Goal: Transaction & Acquisition: Purchase product/service

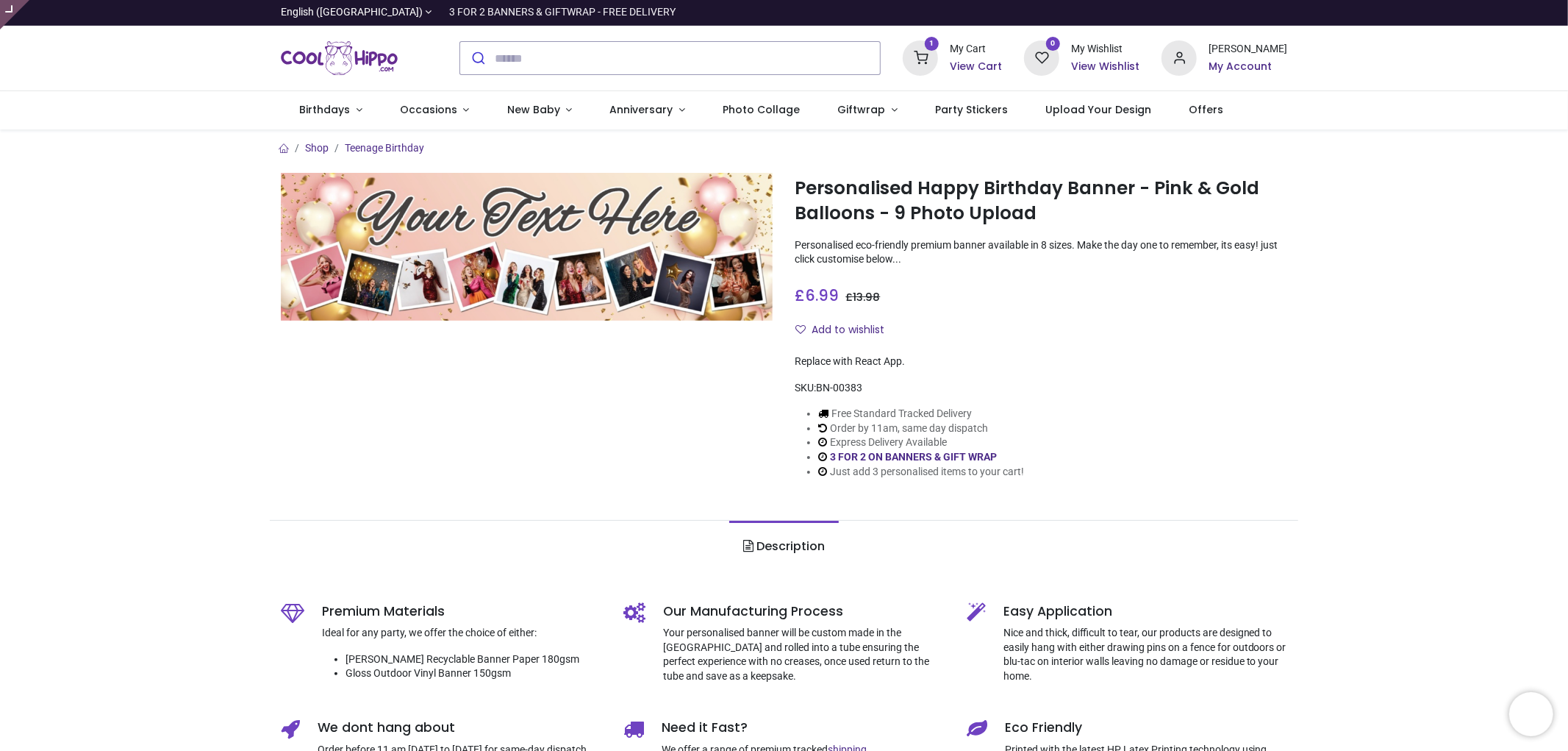
type input "**********"
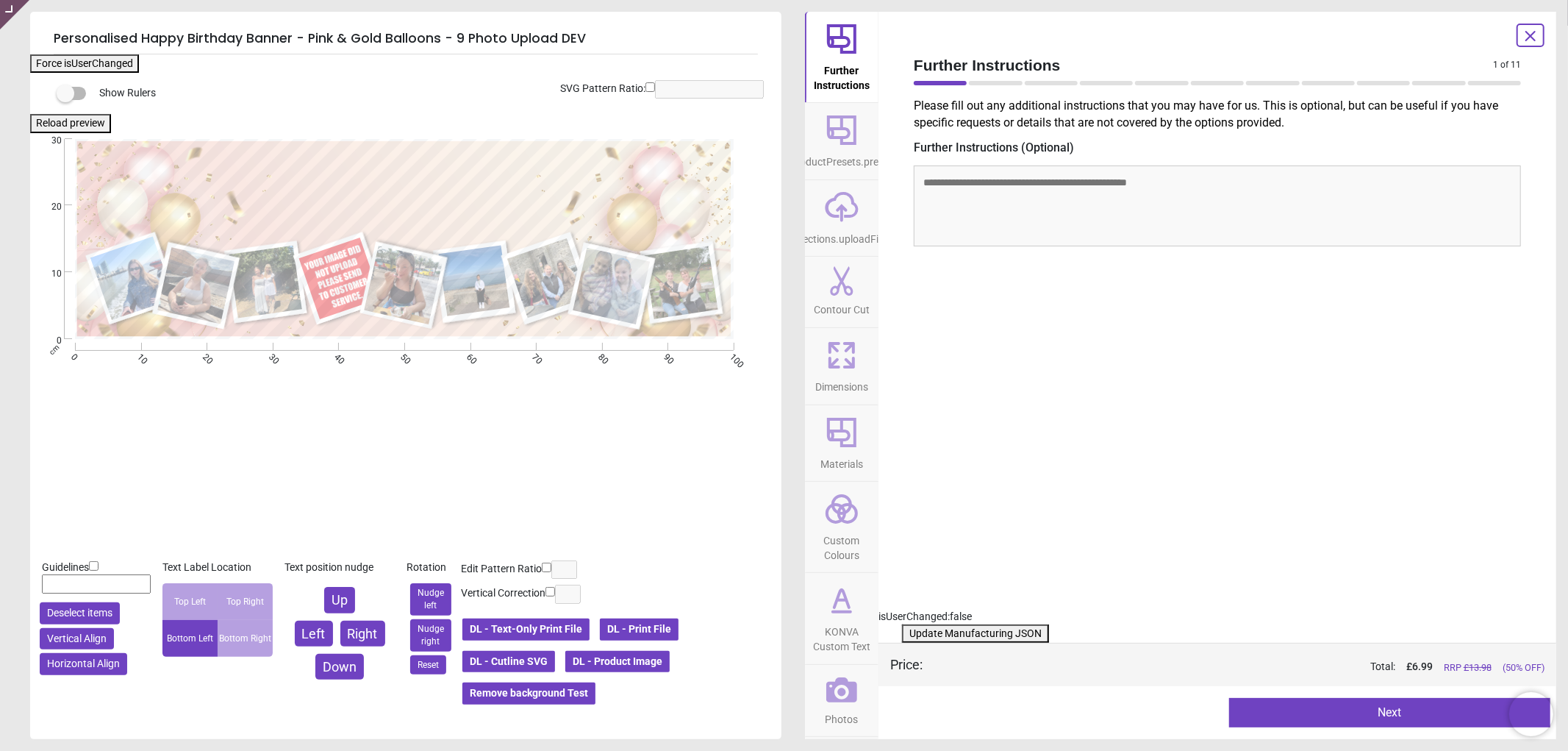
click at [843, 697] on icon at bounding box center [841, 689] width 31 height 31
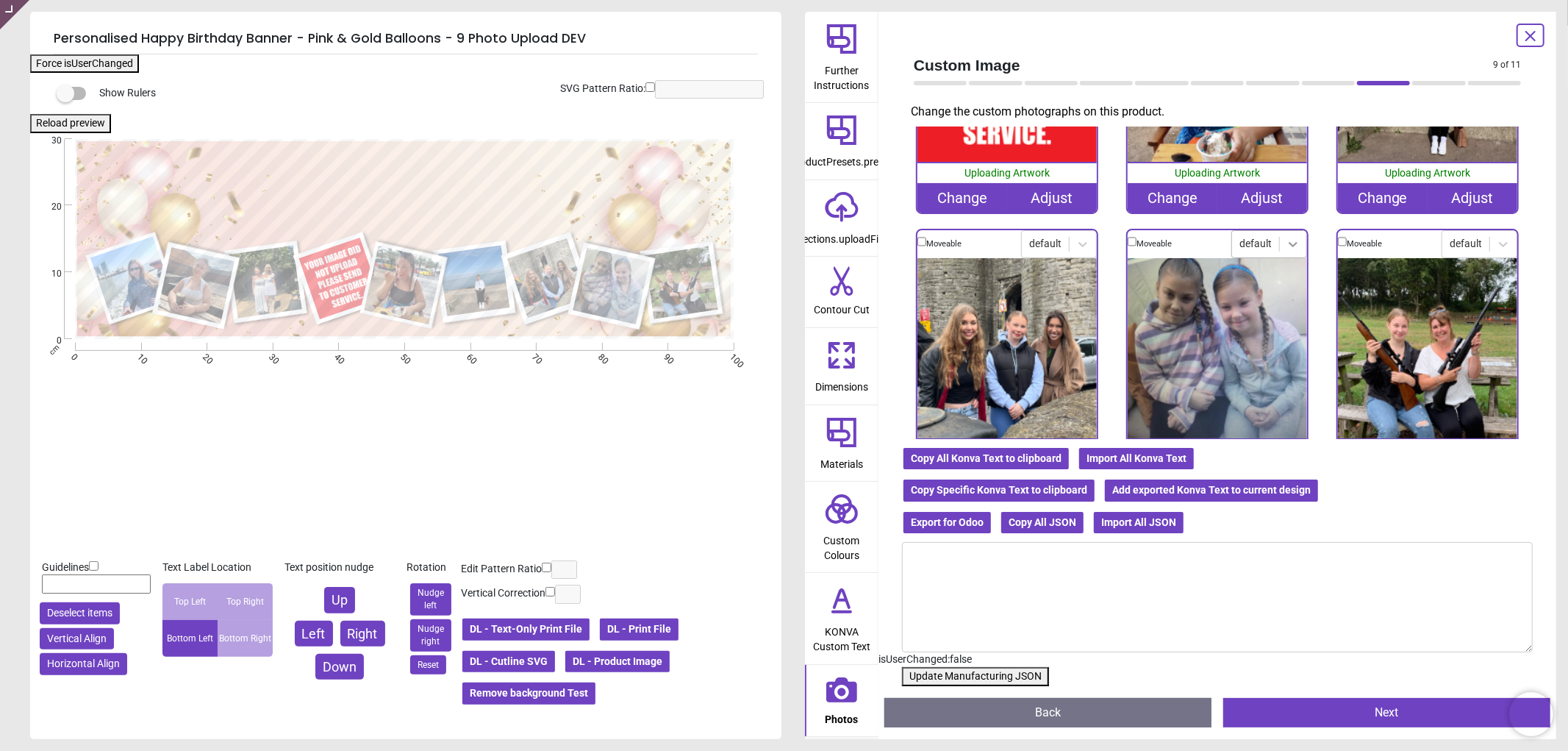
scroll to position [526, 0]
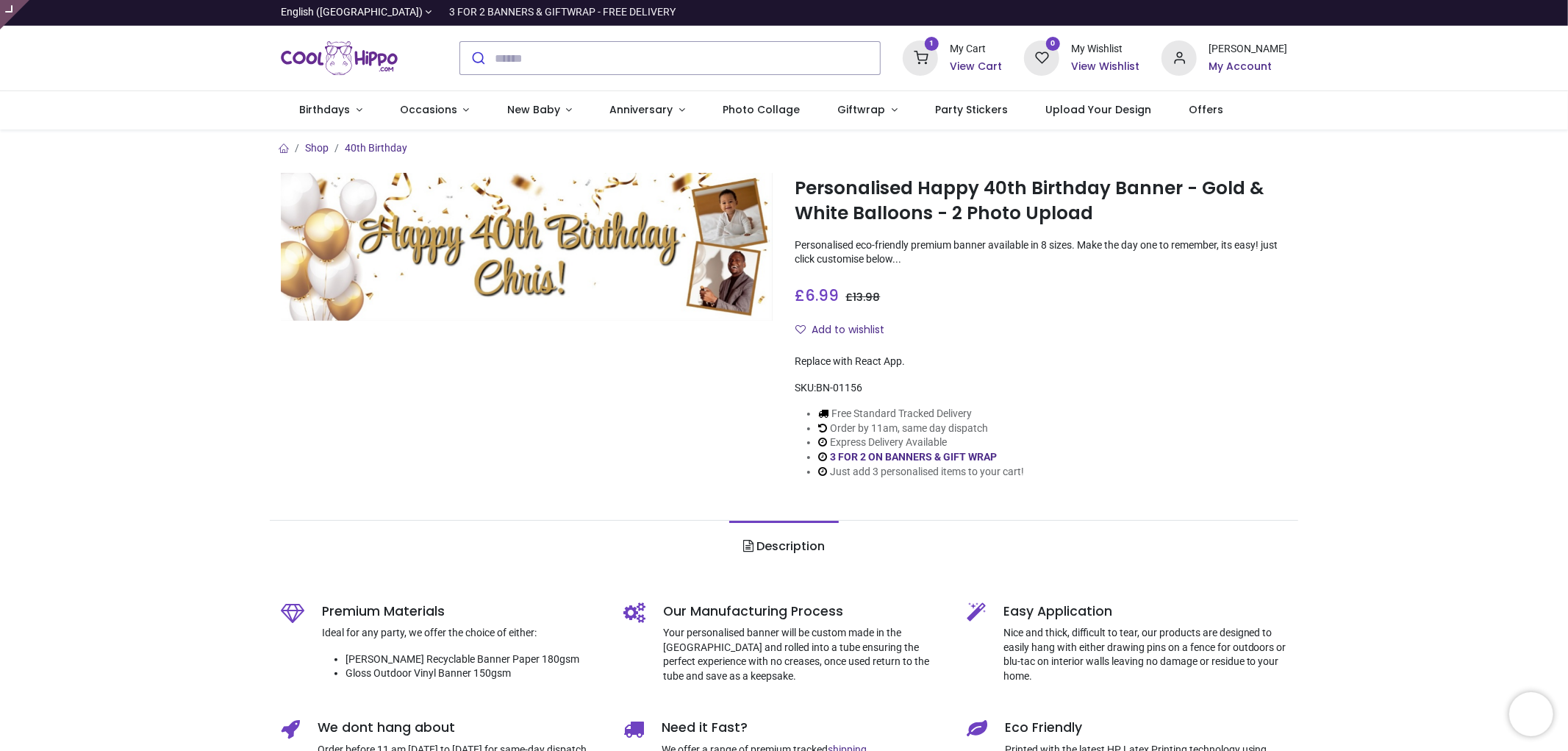
type input "**********"
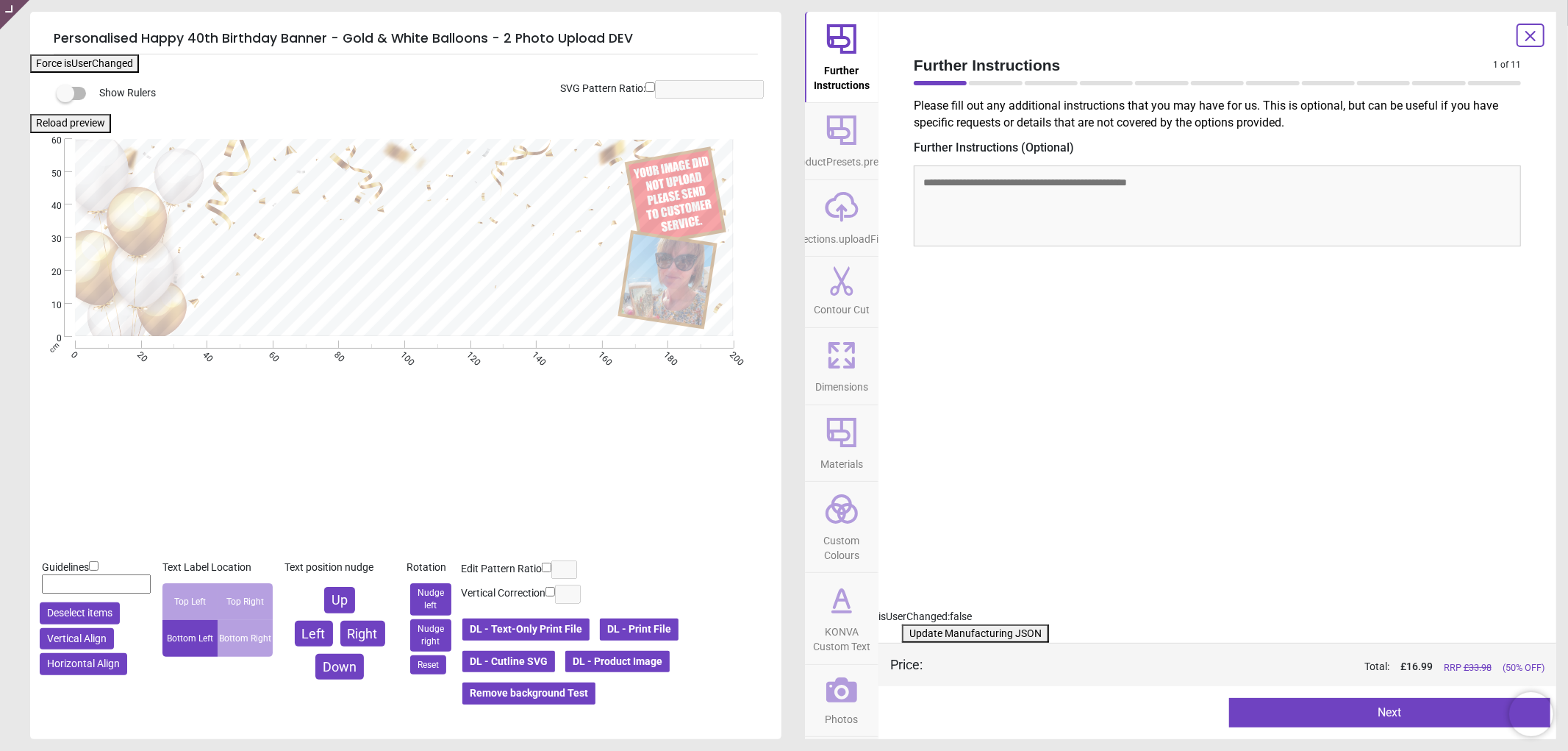
click at [832, 692] on icon at bounding box center [841, 689] width 31 height 25
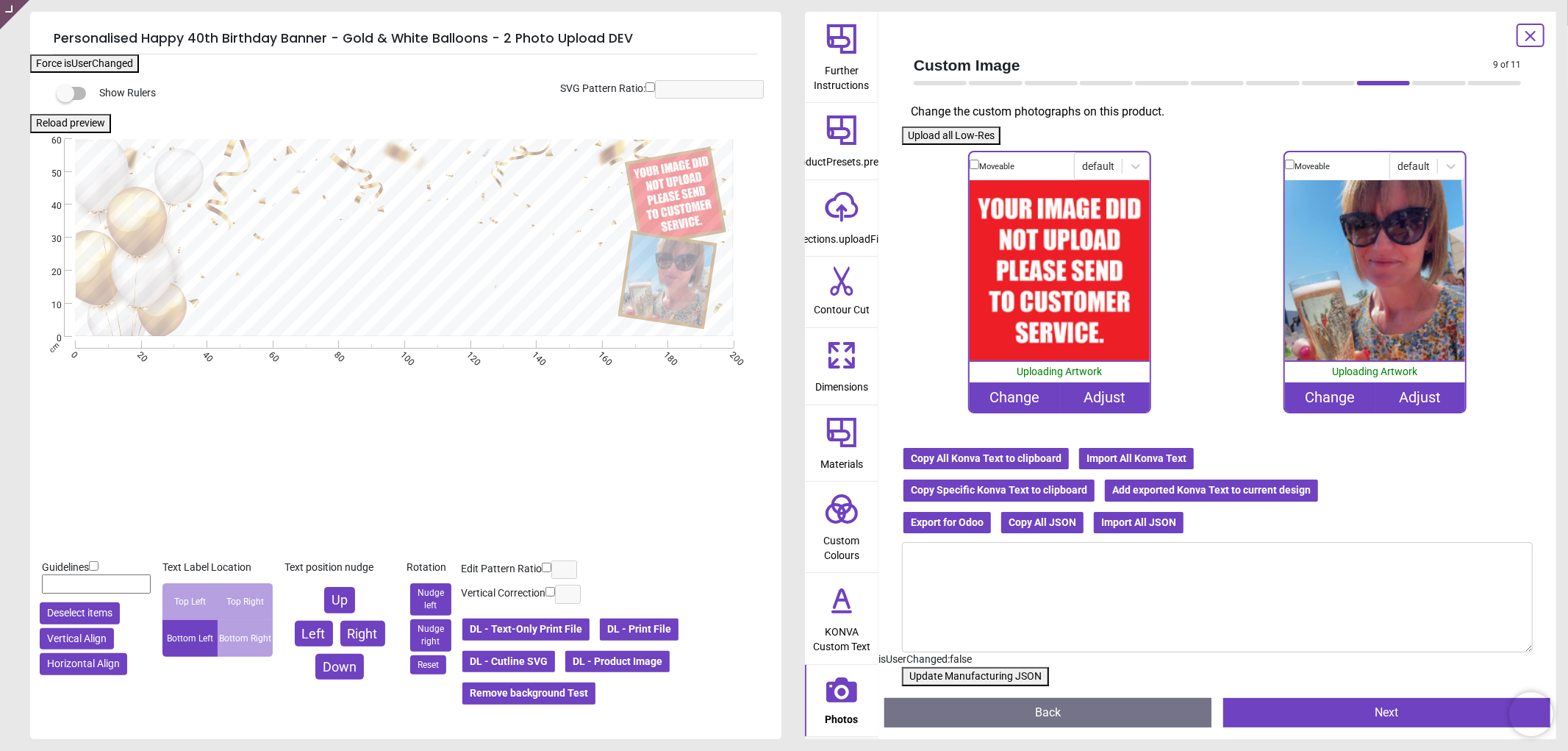
click at [1017, 394] on div "Change" at bounding box center [1014, 397] width 90 height 30
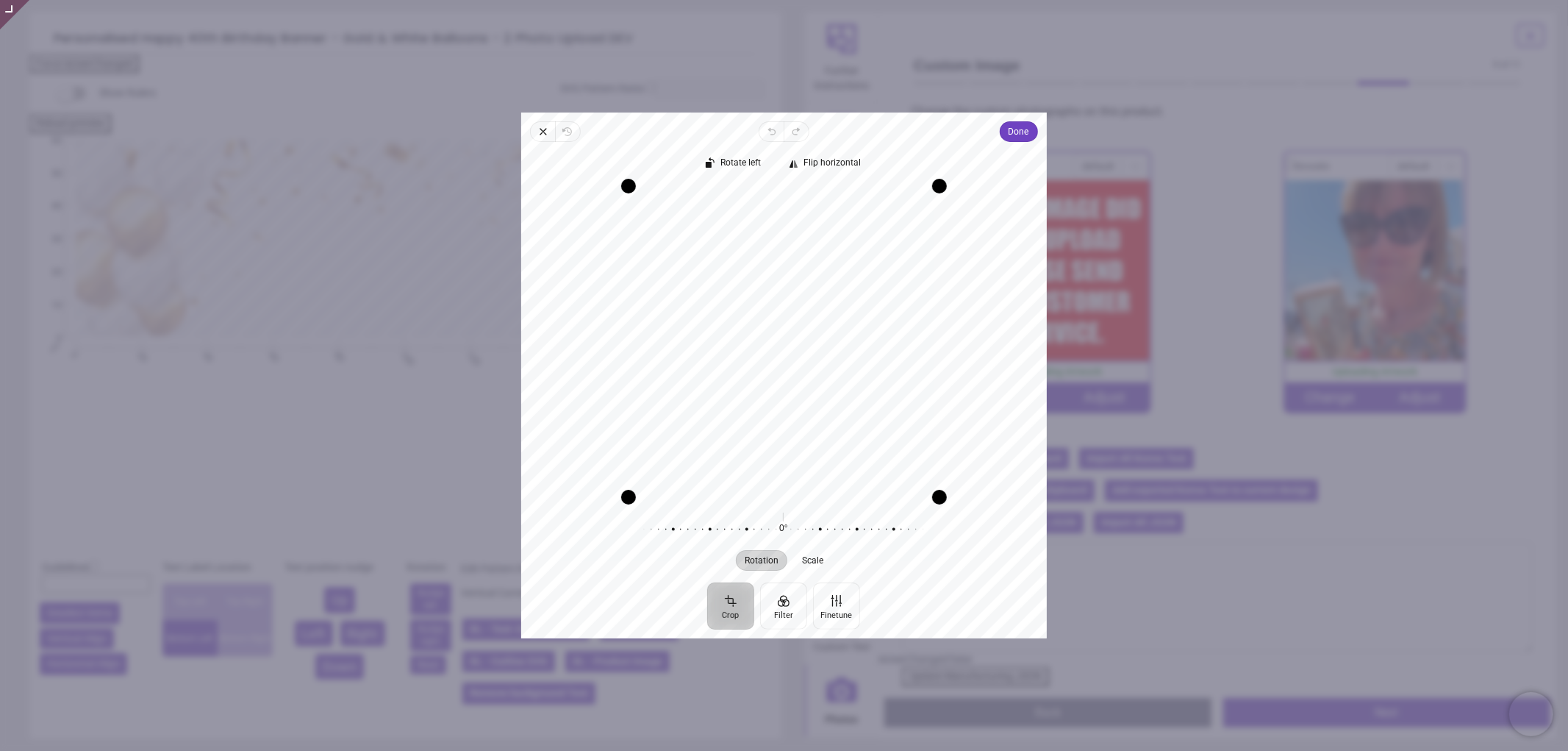
drag, startPoint x: 858, startPoint y: 344, endPoint x: 862, endPoint y: 395, distance: 51.2
click at [862, 395] on div "Recenter" at bounding box center [784, 341] width 502 height 311
click at [1019, 133] on span "Done" at bounding box center [1018, 131] width 20 height 18
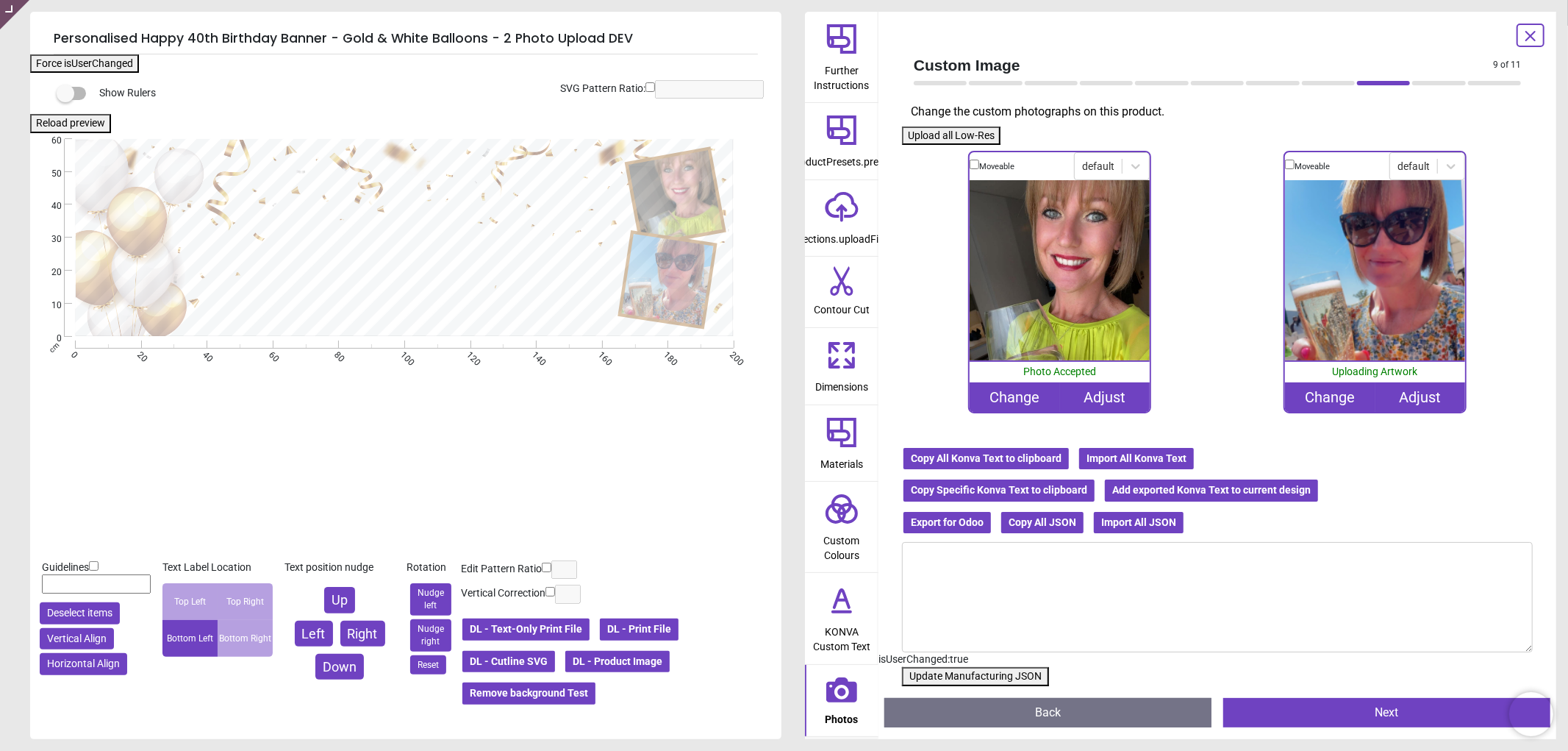
click at [1002, 678] on button "Update Manufacturing JSON" at bounding box center [976, 676] width 147 height 19
click at [1002, 677] on button "Update Manufacturing JSON" at bounding box center [976, 676] width 147 height 19
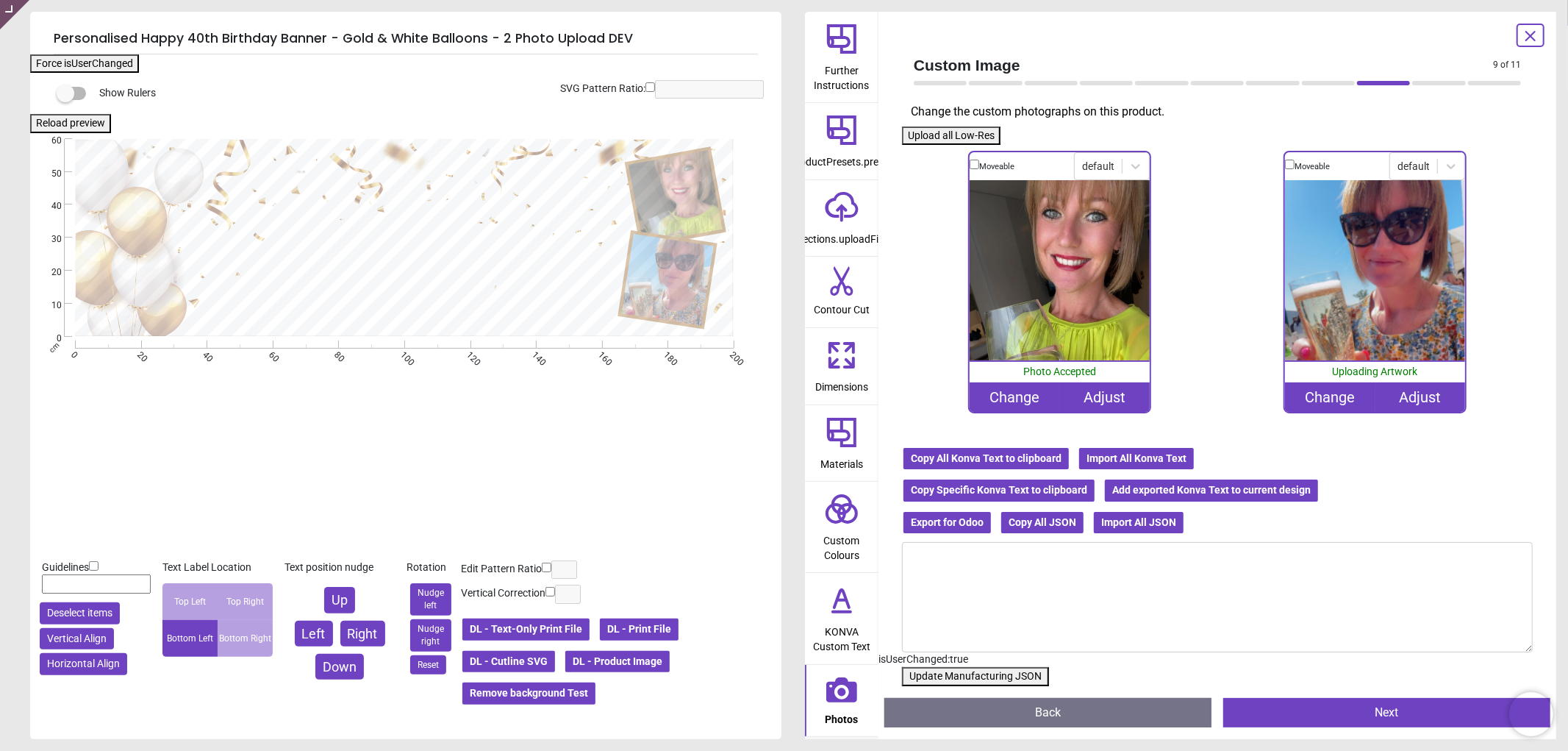
click at [1002, 677] on button "Update Manufacturing JSON" at bounding box center [976, 676] width 147 height 19
click at [923, 680] on button "Update Manufacturing JSON" at bounding box center [976, 676] width 147 height 19
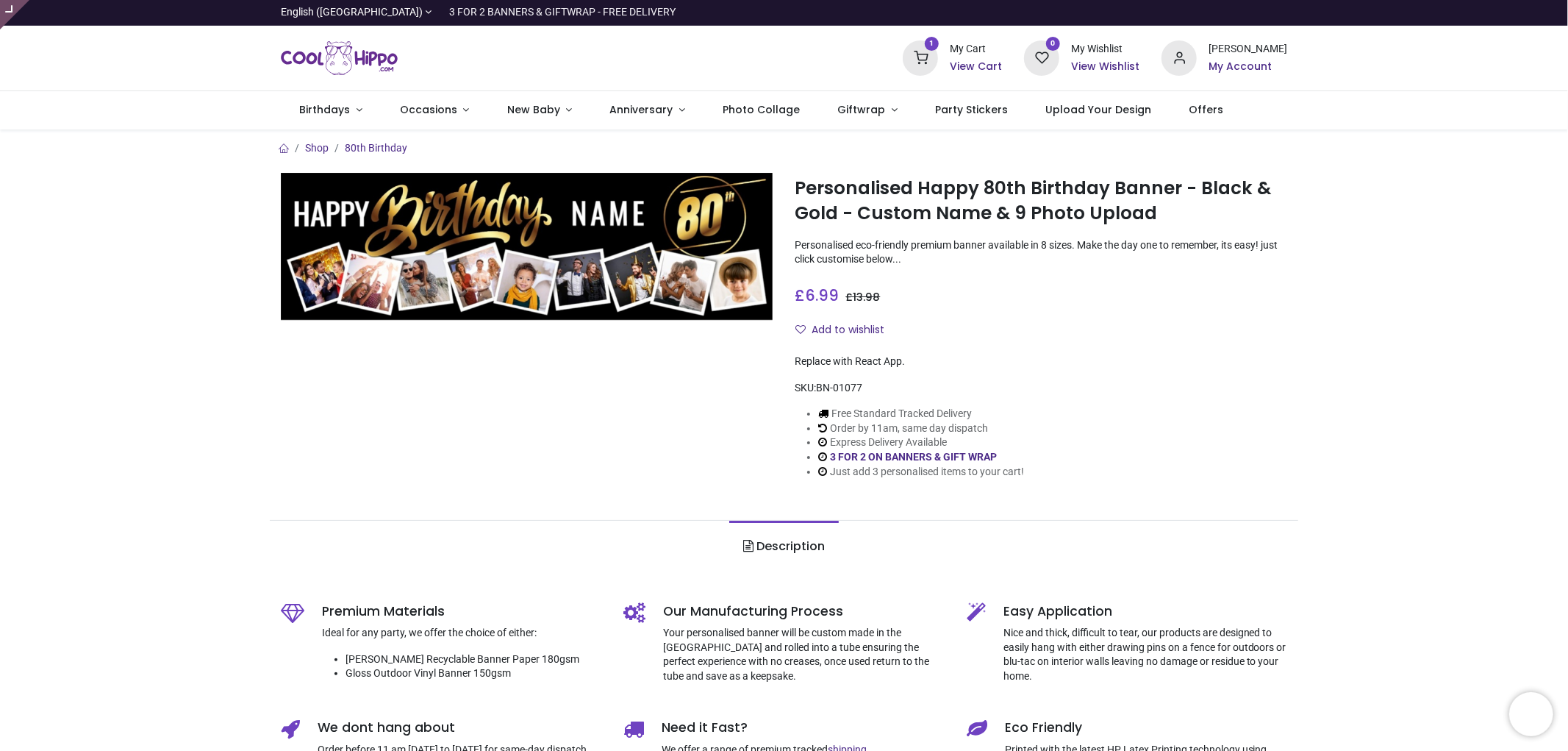
type input "**********"
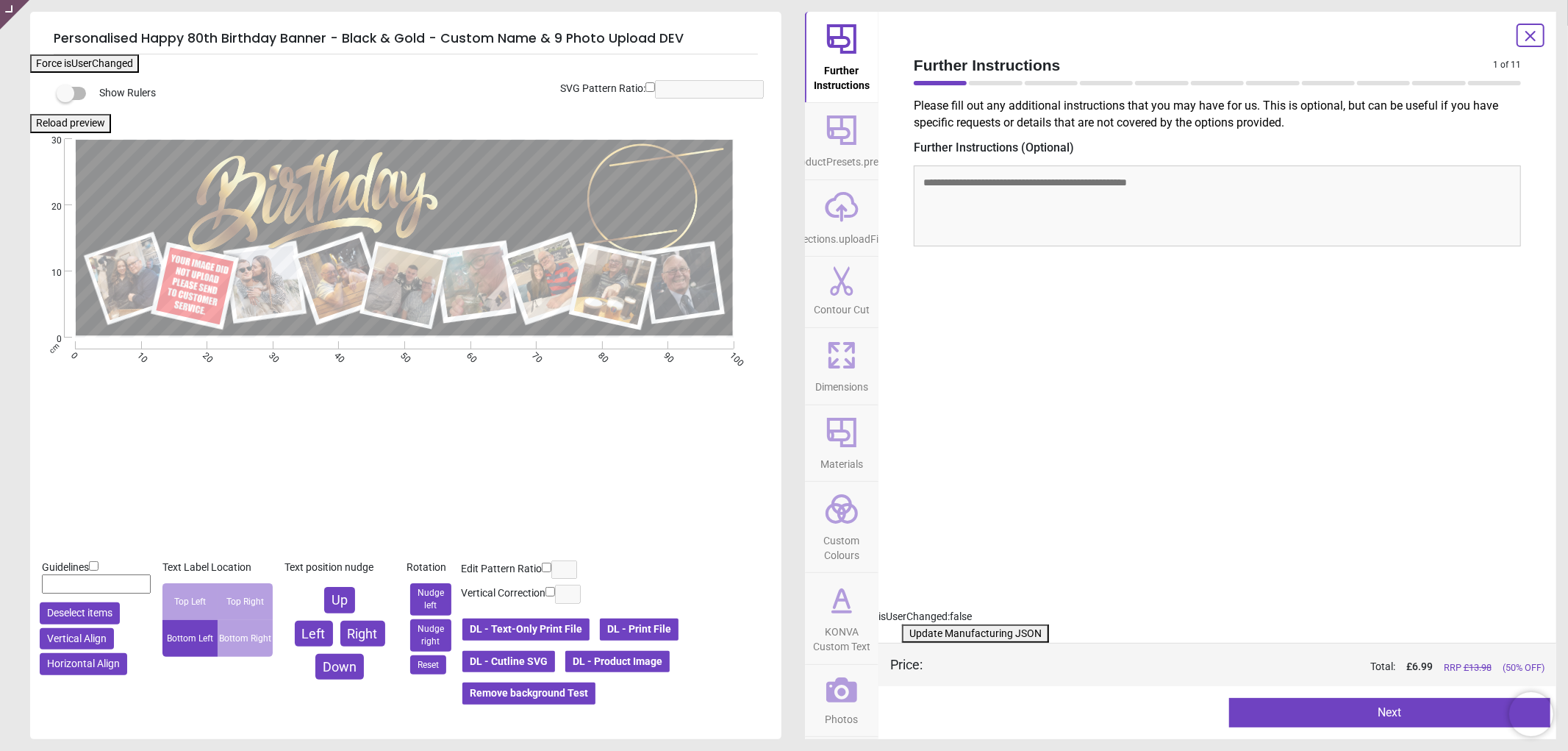
click at [832, 701] on icon at bounding box center [841, 689] width 31 height 25
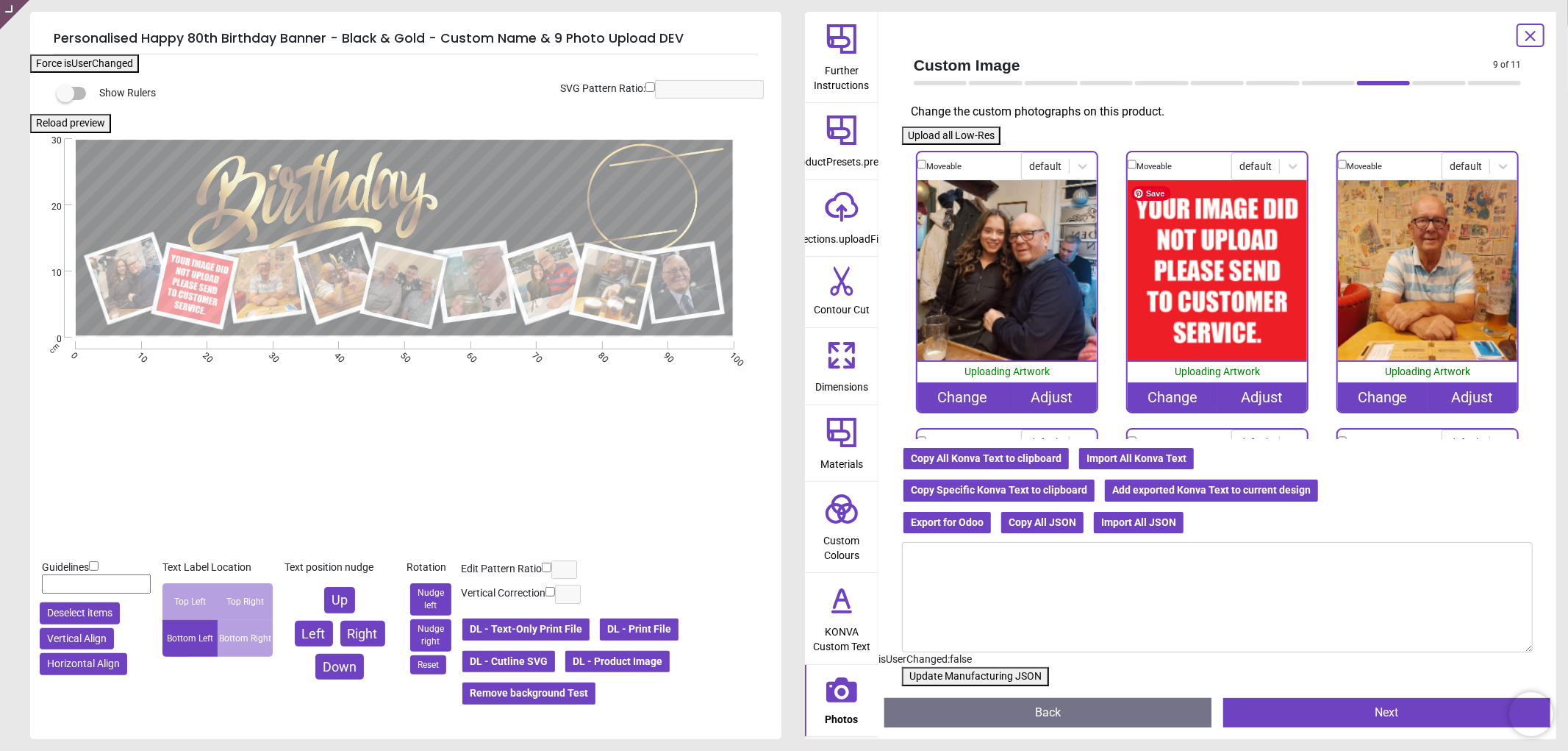
click at [1180, 386] on div "Change" at bounding box center [1173, 397] width 90 height 30
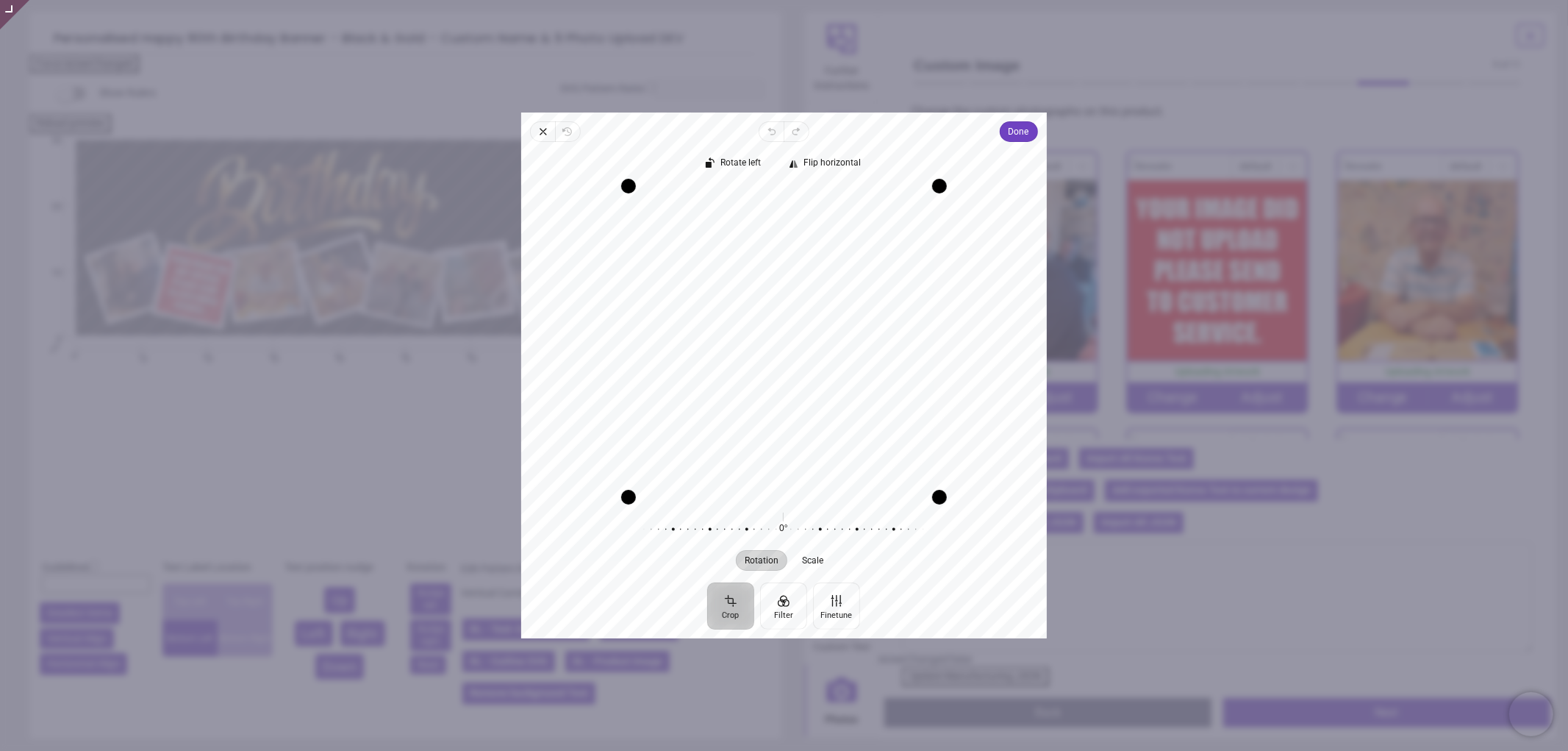
drag, startPoint x: 797, startPoint y: 376, endPoint x: 805, endPoint y: 408, distance: 33.0
click at [805, 408] on div "Recenter" at bounding box center [784, 341] width 502 height 311
drag, startPoint x: 809, startPoint y: 403, endPoint x: 810, endPoint y: 388, distance: 15.0
click at [810, 388] on div "Recenter" at bounding box center [784, 341] width 502 height 311
drag, startPoint x: 810, startPoint y: 384, endPoint x: 814, endPoint y: 392, distance: 8.9
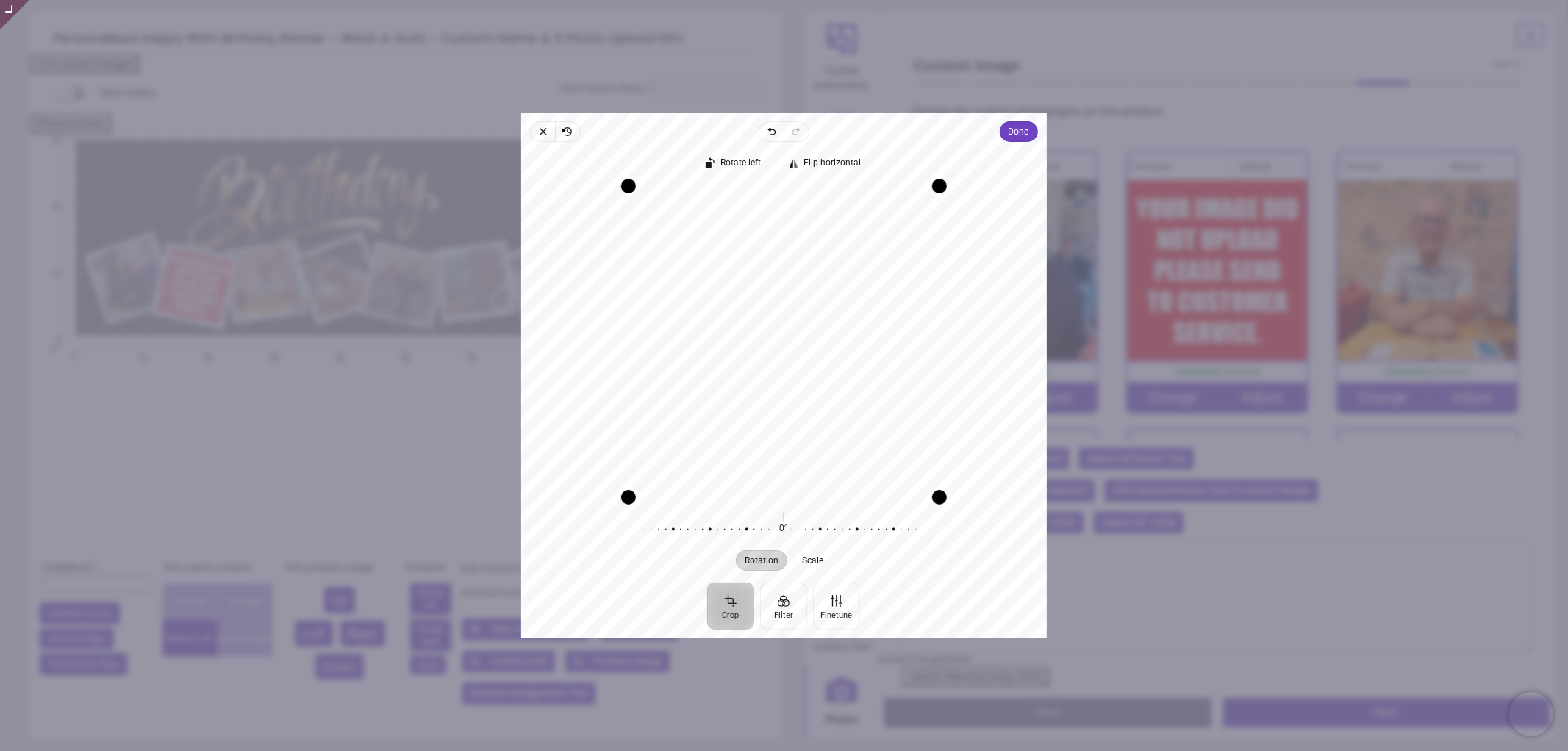
click at [814, 392] on div "Recenter" at bounding box center [784, 341] width 502 height 311
drag, startPoint x: 836, startPoint y: 318, endPoint x: 846, endPoint y: 328, distance: 14.1
click at [846, 328] on div "Recenter" at bounding box center [784, 341] width 502 height 311
click at [1017, 137] on span "Done" at bounding box center [1018, 131] width 20 height 18
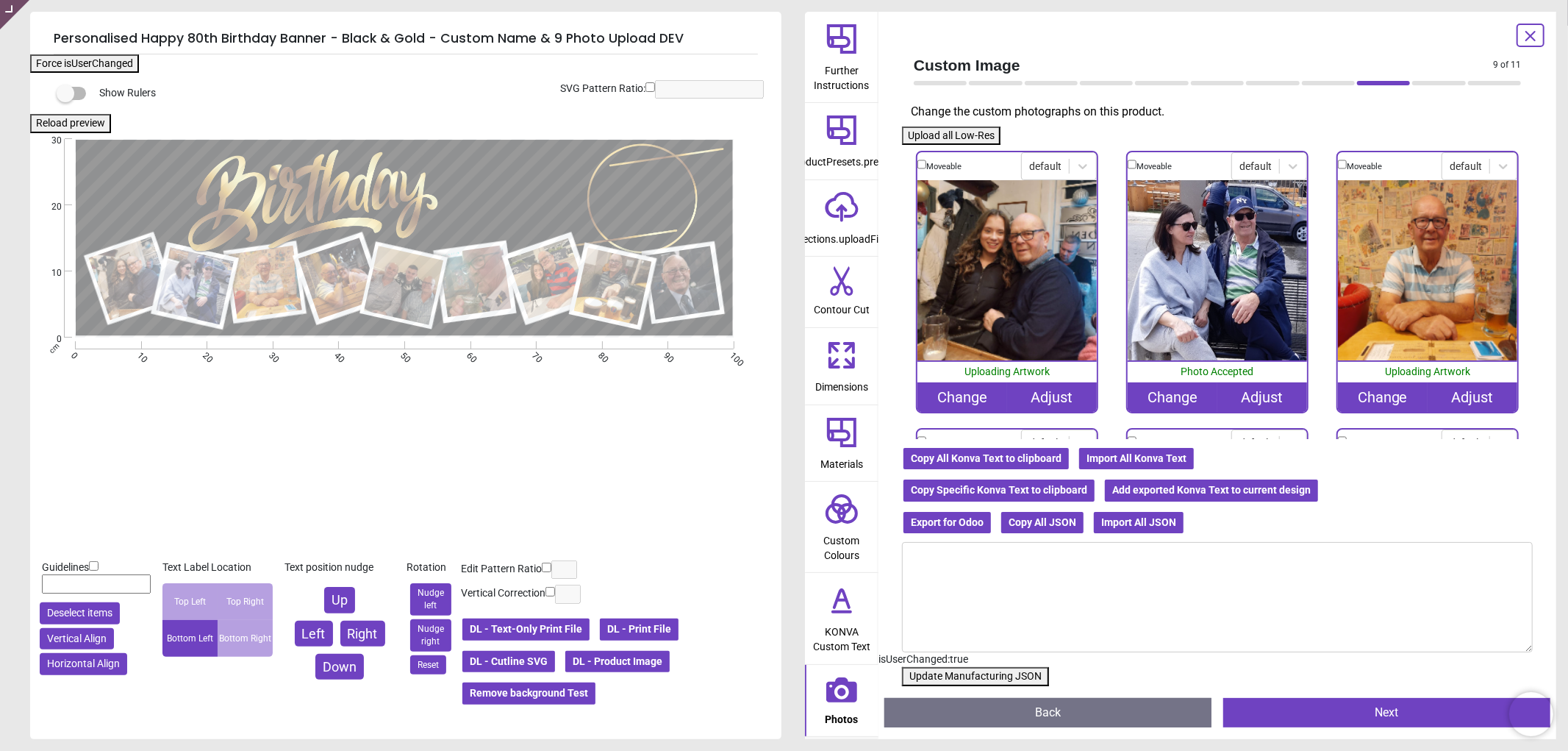
click at [945, 679] on button "Update Manufacturing JSON" at bounding box center [976, 676] width 147 height 19
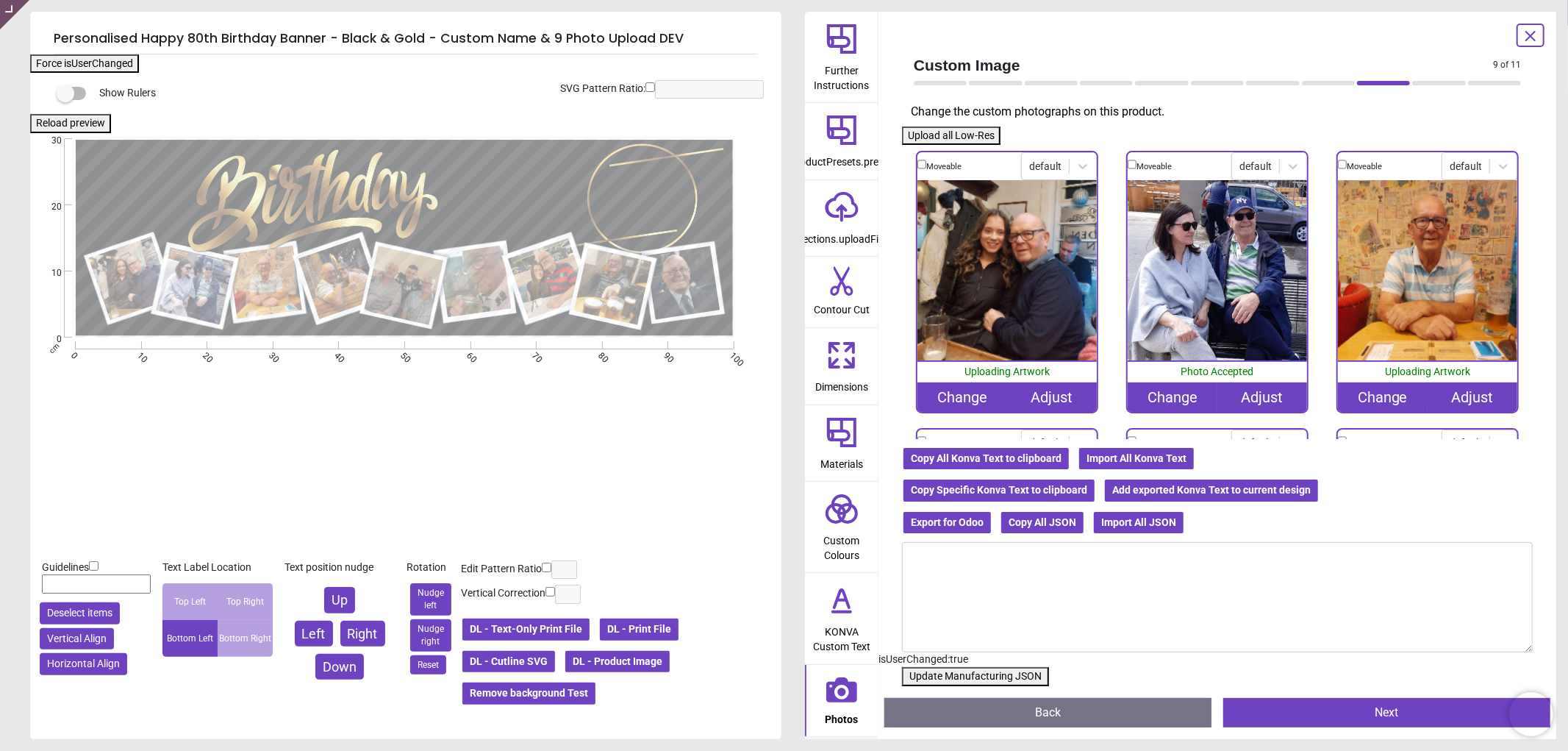
click at [945, 679] on button "Update Manufacturing JSON" at bounding box center [976, 676] width 147 height 19
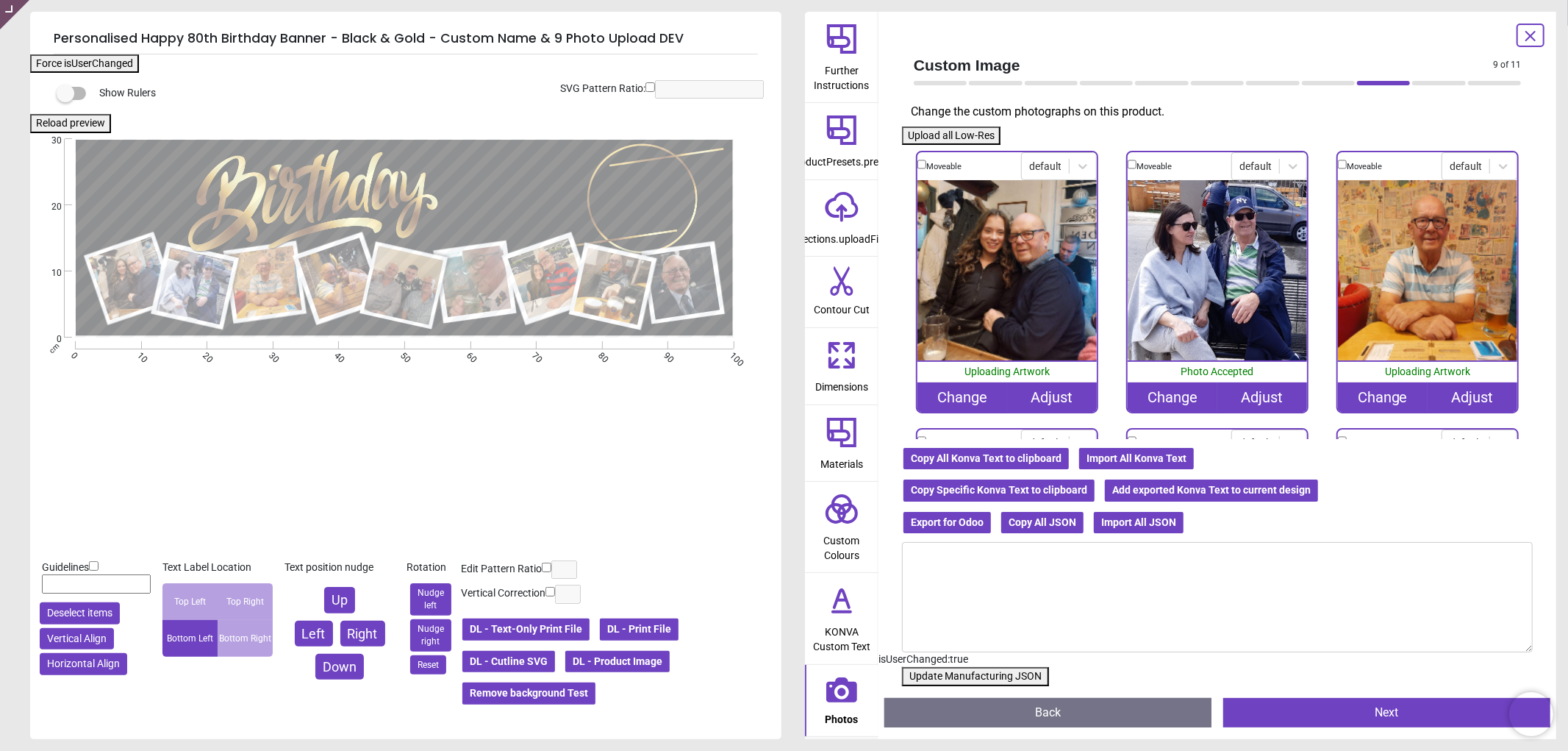
click at [945, 679] on button "Update Manufacturing JSON" at bounding box center [976, 676] width 147 height 19
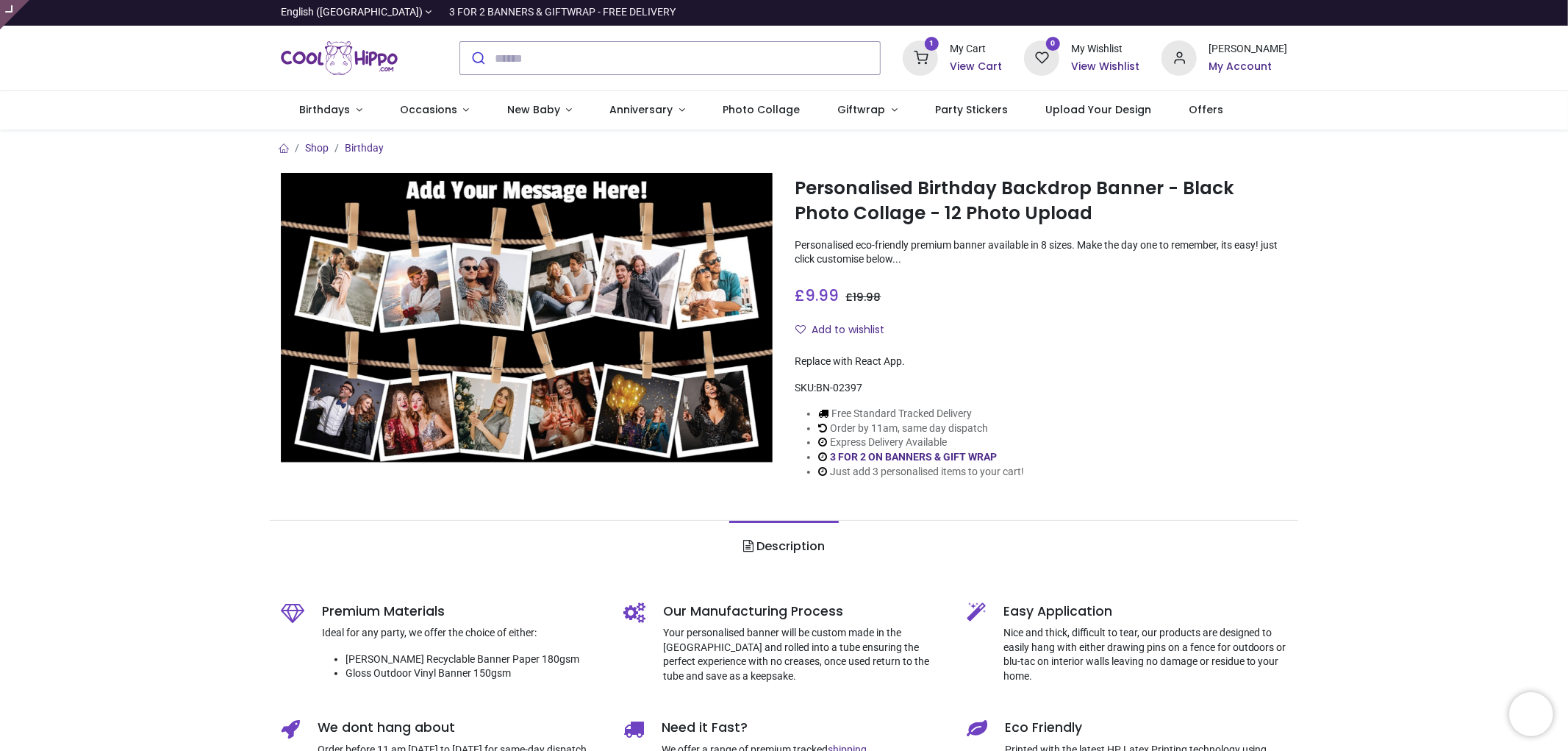
type input "**********"
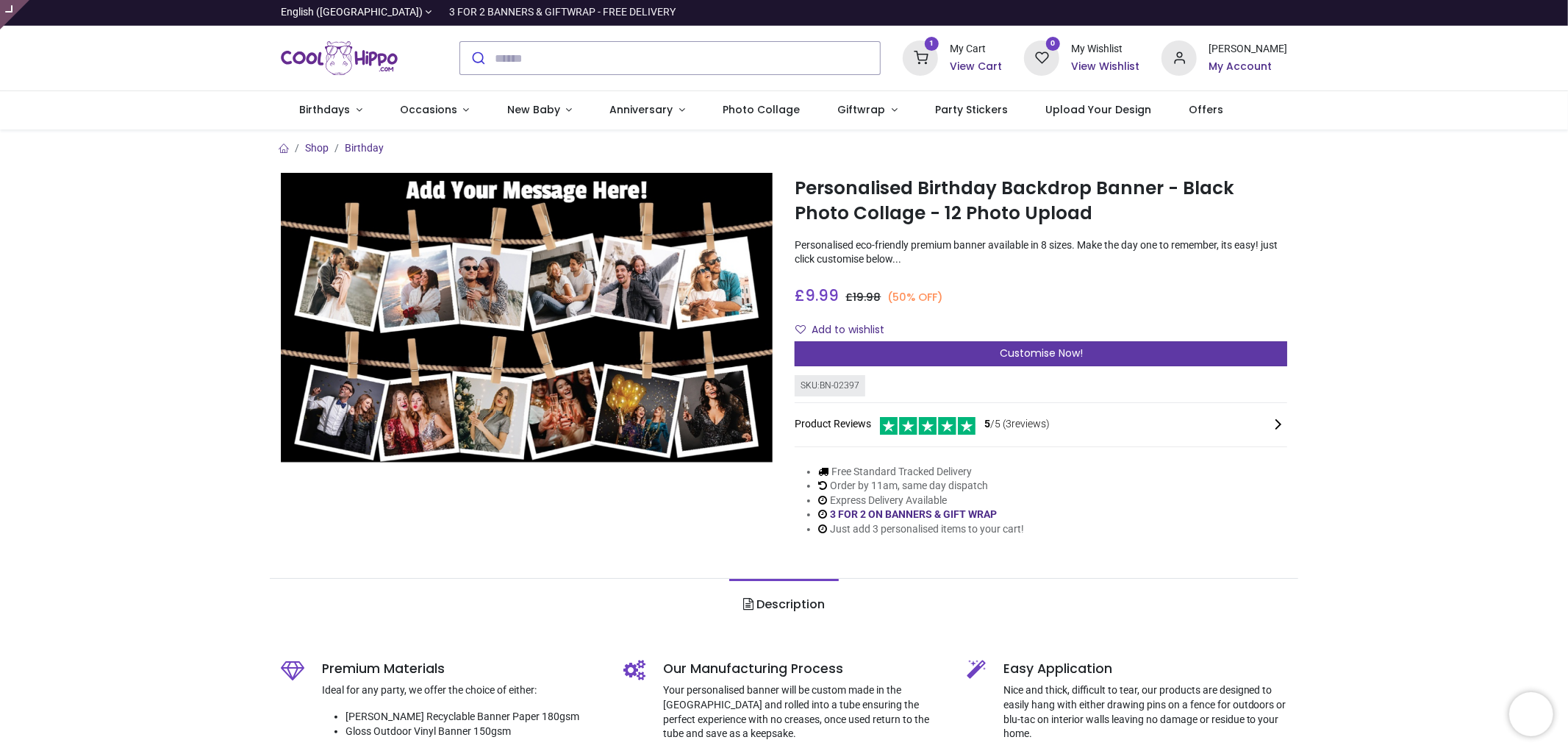
click at [1113, 354] on div "Customise Now!" at bounding box center [1041, 353] width 493 height 25
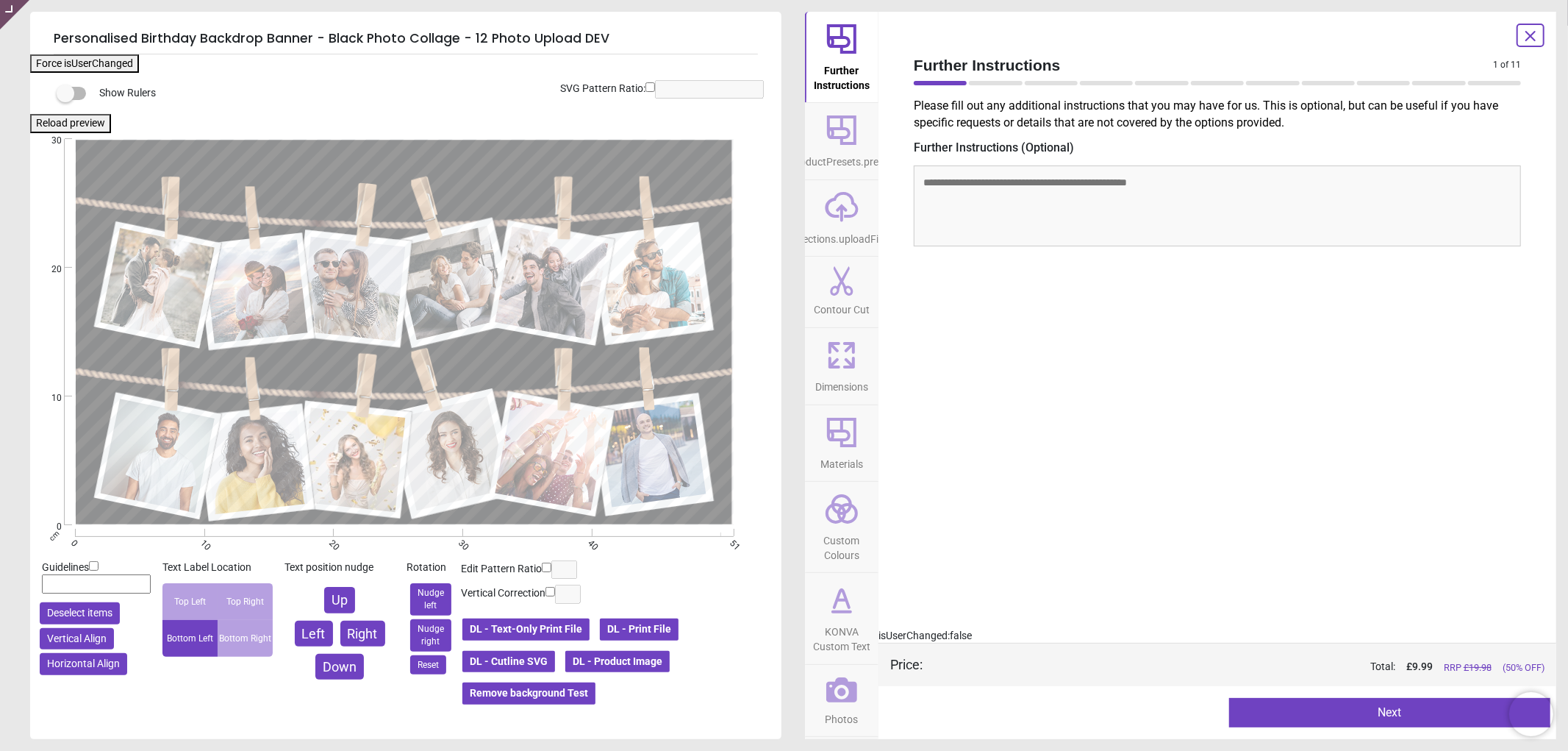
click at [838, 381] on span "Dimensions" at bounding box center [841, 383] width 53 height 22
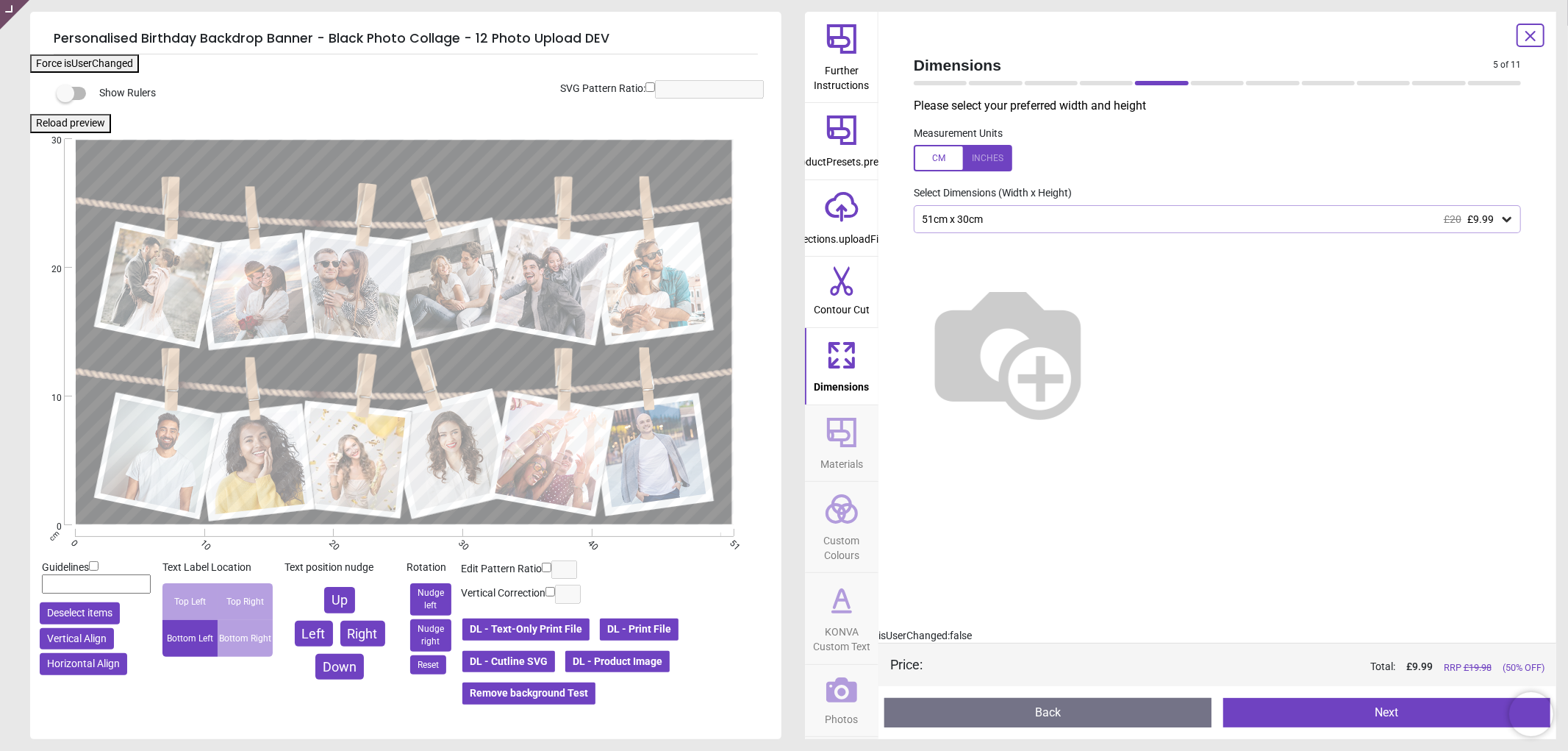
click at [984, 205] on div "51cm x 30cm £20 £9.99" at bounding box center [1217, 219] width 607 height 28
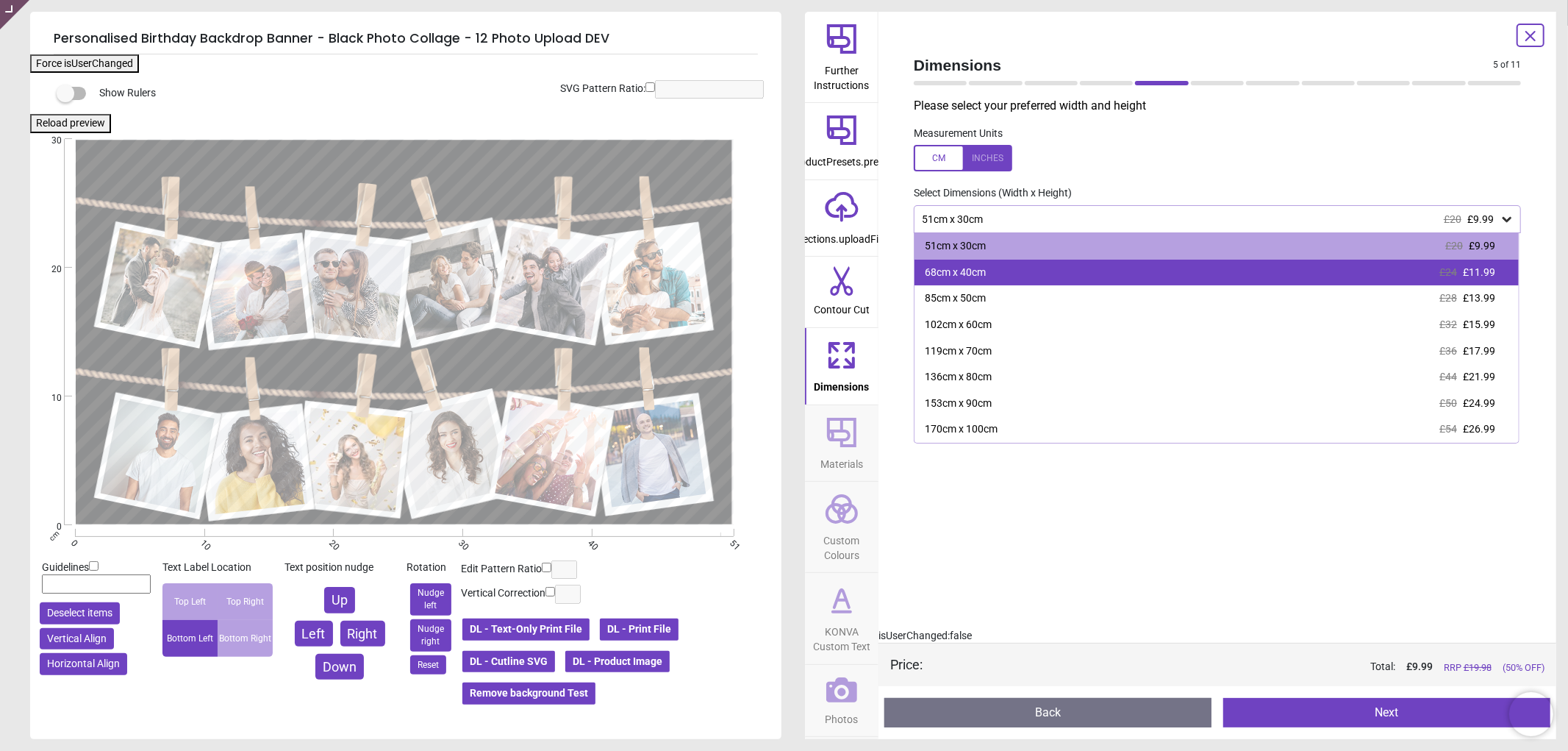
click at [982, 266] on div "68cm x 40cm" at bounding box center [955, 273] width 61 height 15
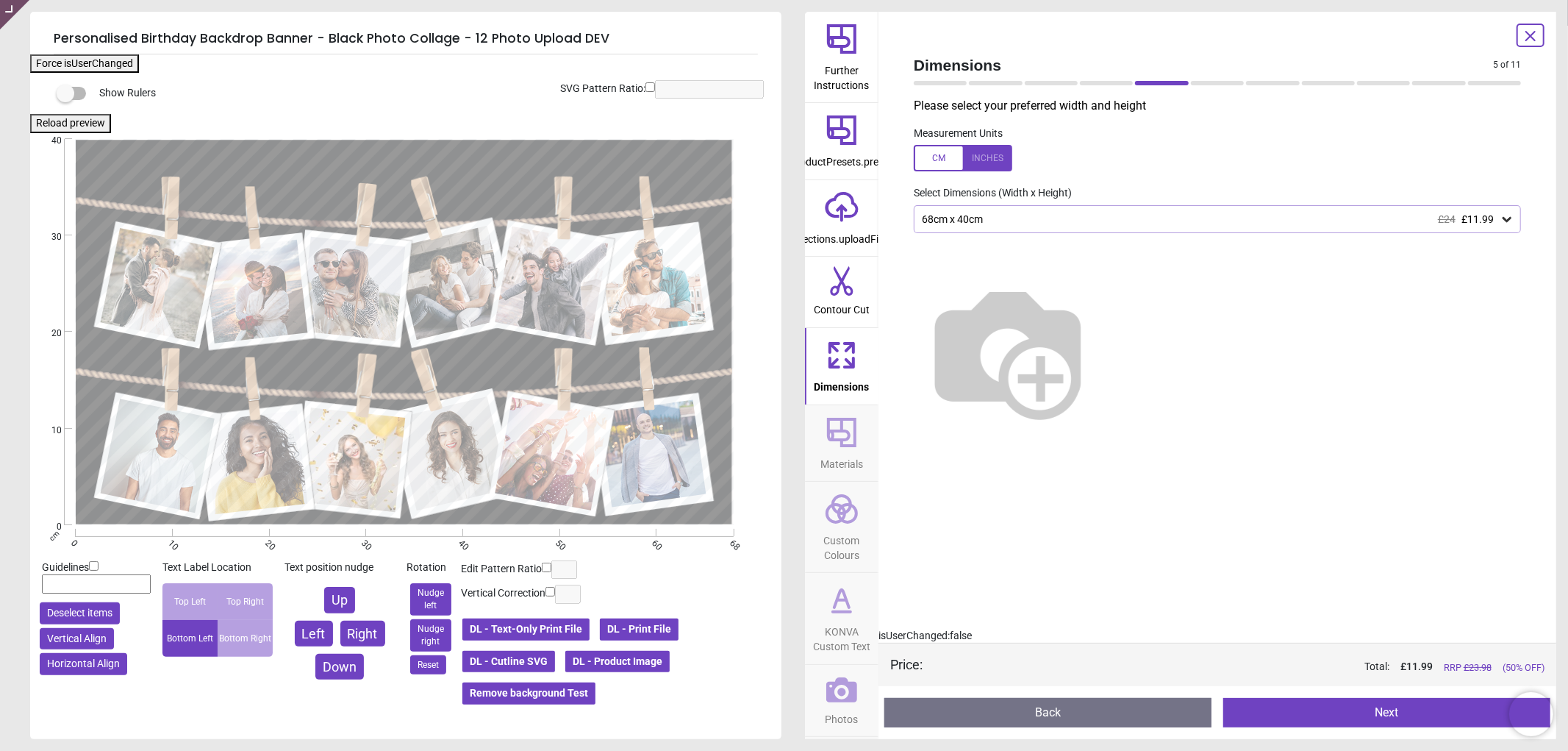
click at [1076, 221] on div "68cm x 40cm £24 £11.99" at bounding box center [1210, 219] width 579 height 12
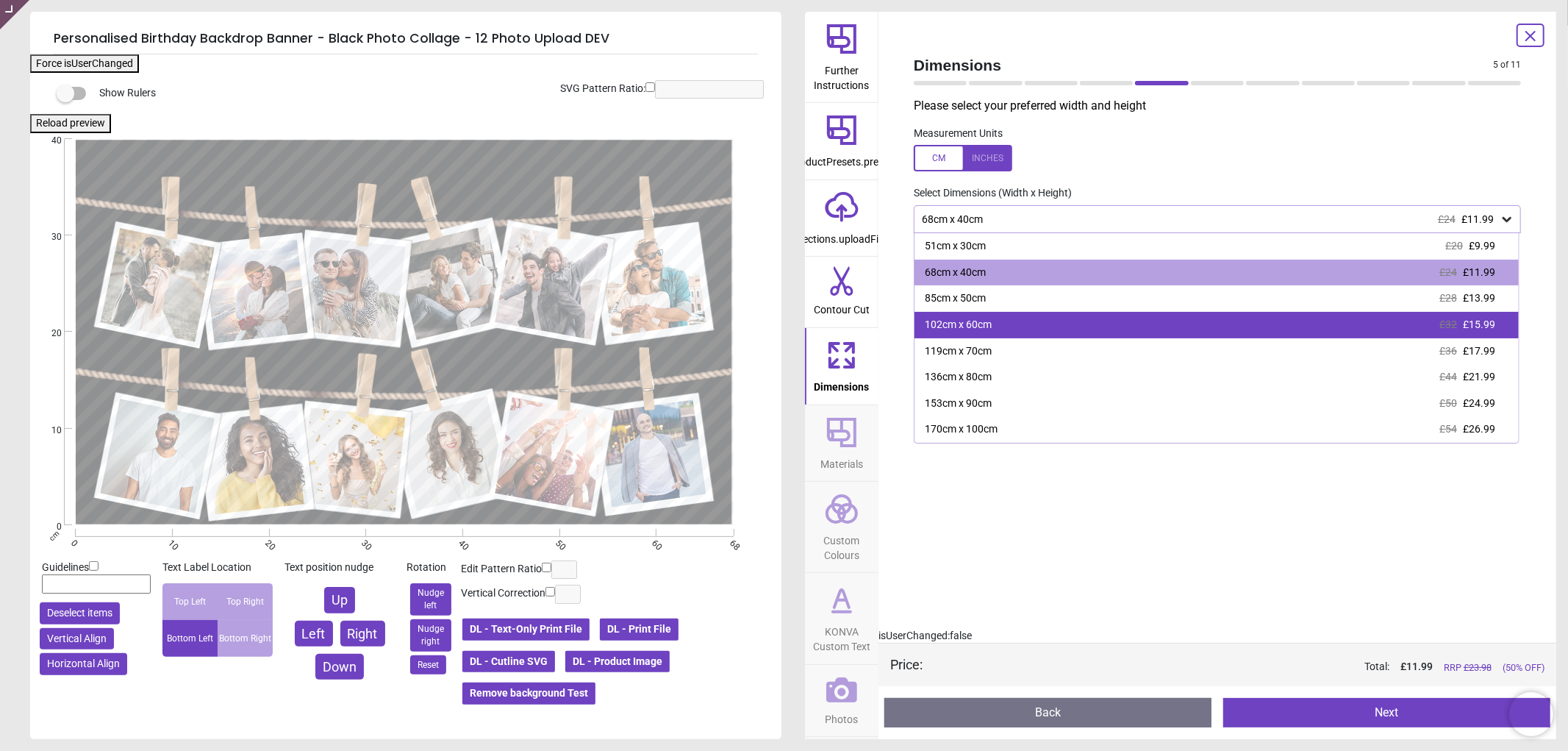
click at [1037, 322] on div "102cm x 60cm £32 £15.99" at bounding box center [1216, 325] width 604 height 27
